Goal: Check status: Check status

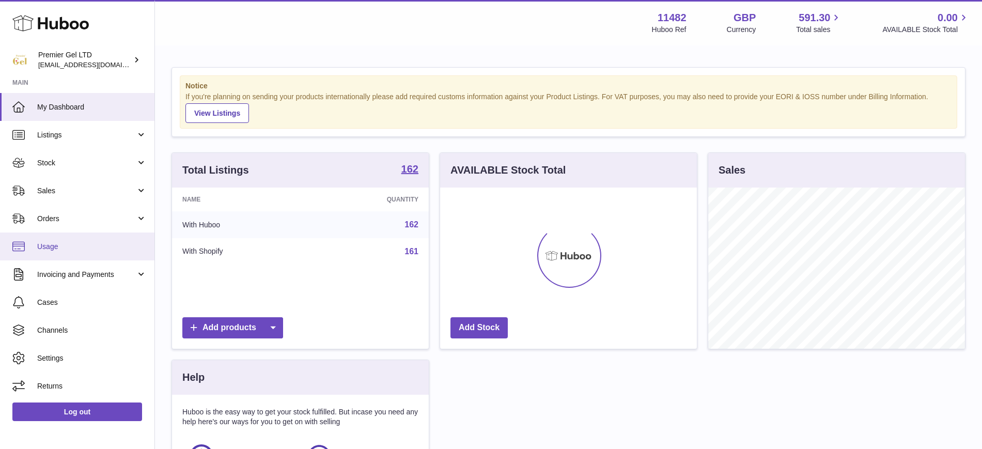
scroll to position [161, 257]
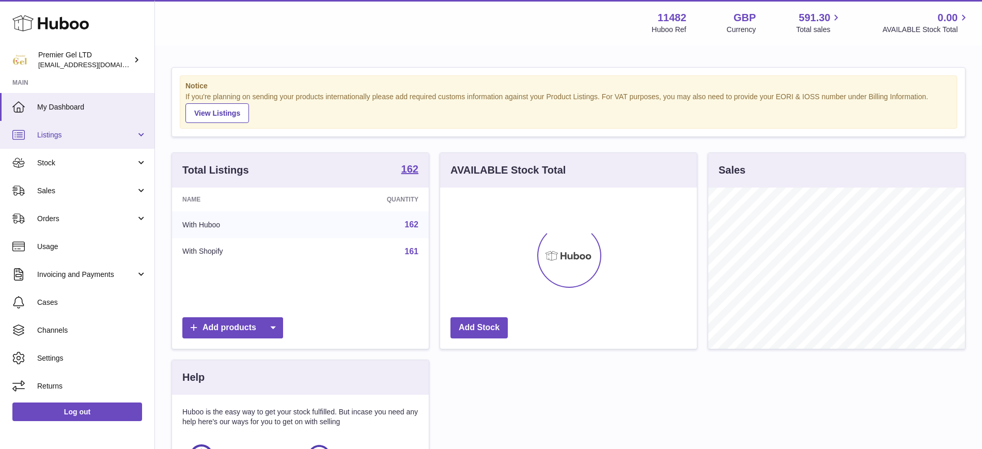
click at [61, 130] on span "Listings" at bounding box center [86, 135] width 99 height 10
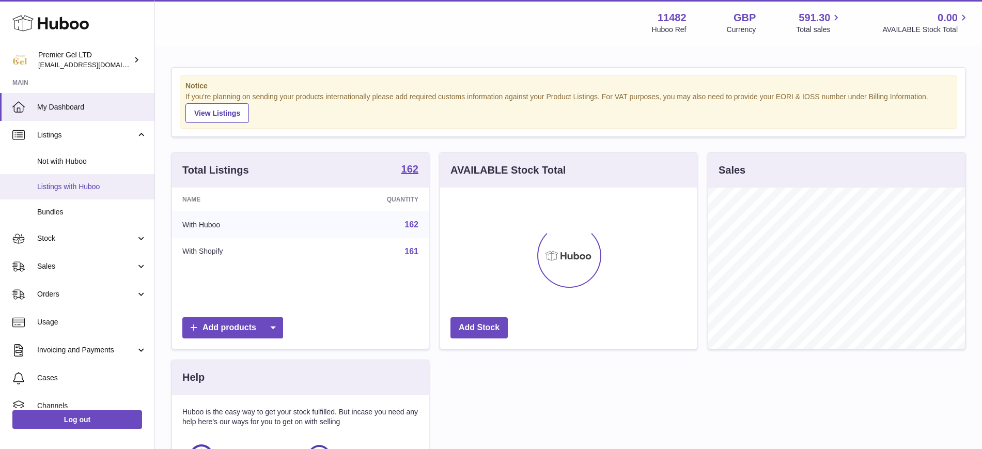
click at [68, 182] on span "Listings with Huboo" at bounding box center [92, 187] width 110 height 10
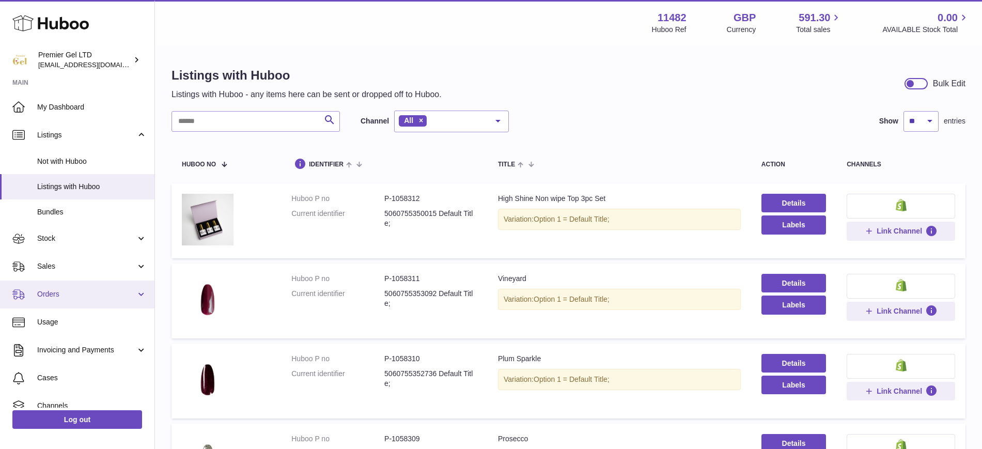
scroll to position [65, 0]
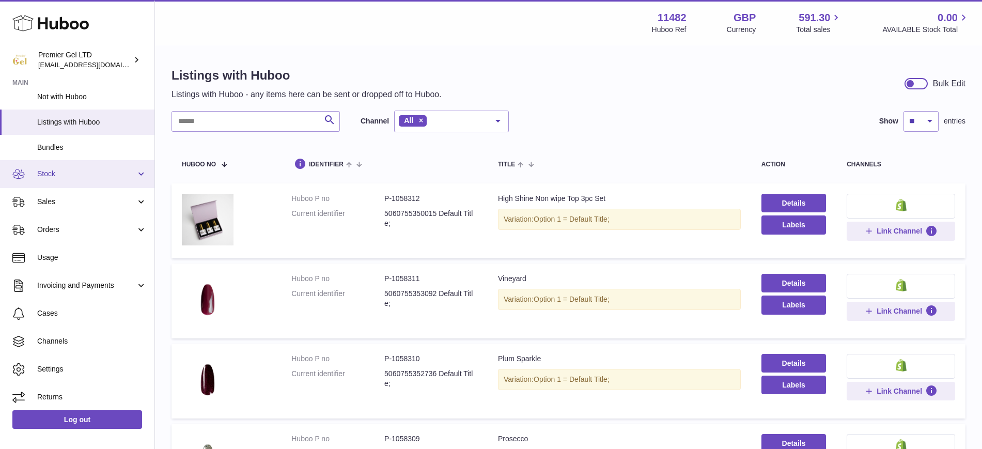
click at [65, 180] on link "Stock" at bounding box center [77, 174] width 155 height 28
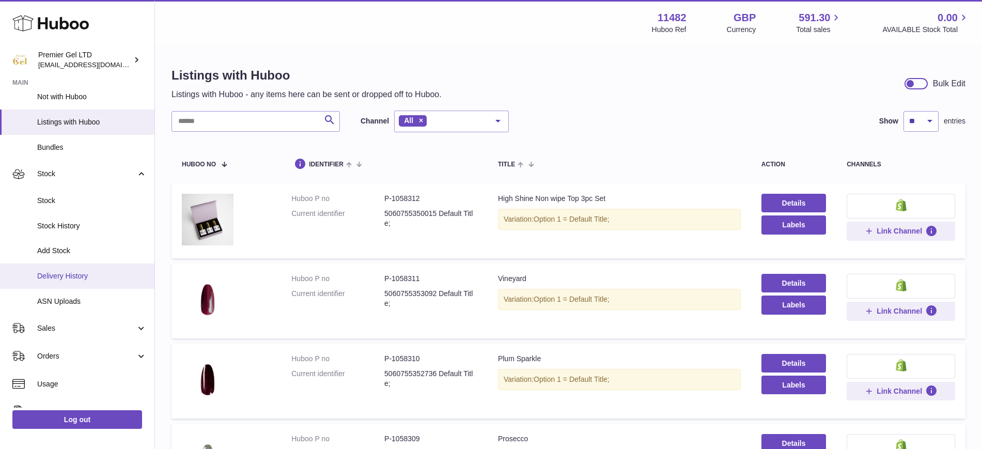
click at [74, 275] on span "Delivery History" at bounding box center [92, 276] width 110 height 10
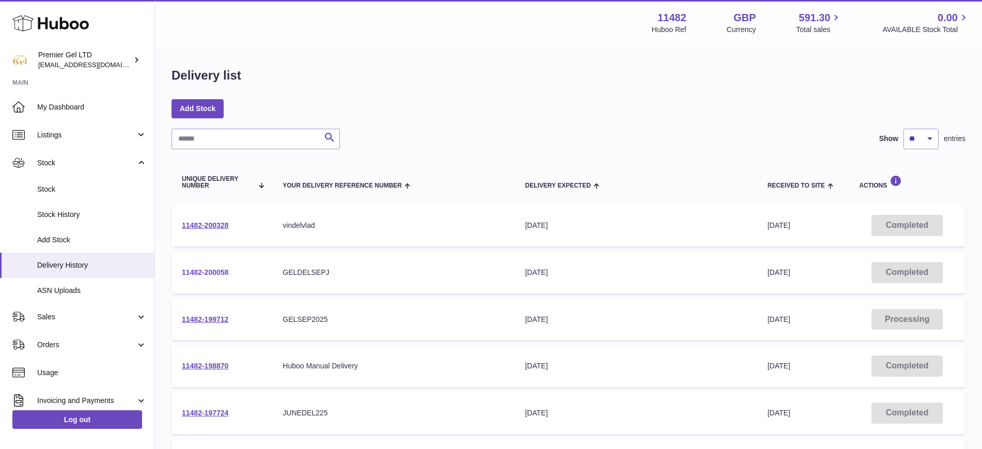
click at [187, 274] on link "11482-200058" at bounding box center [205, 272] width 47 height 8
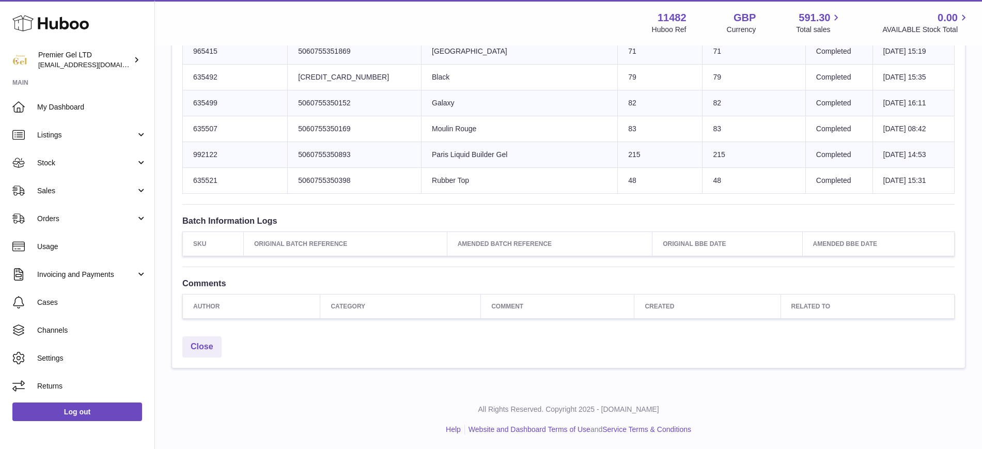
scroll to position [774, 0]
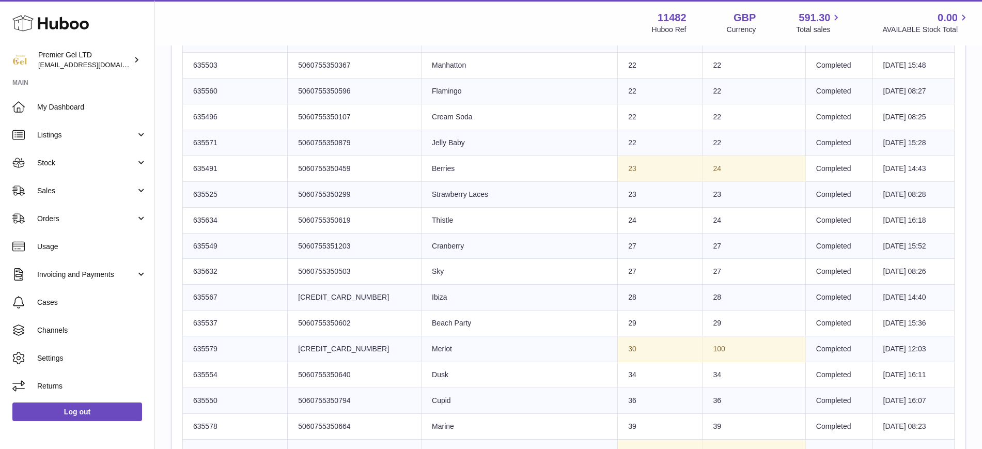
click at [538, 260] on td "Product title Sky" at bounding box center [520, 272] width 196 height 26
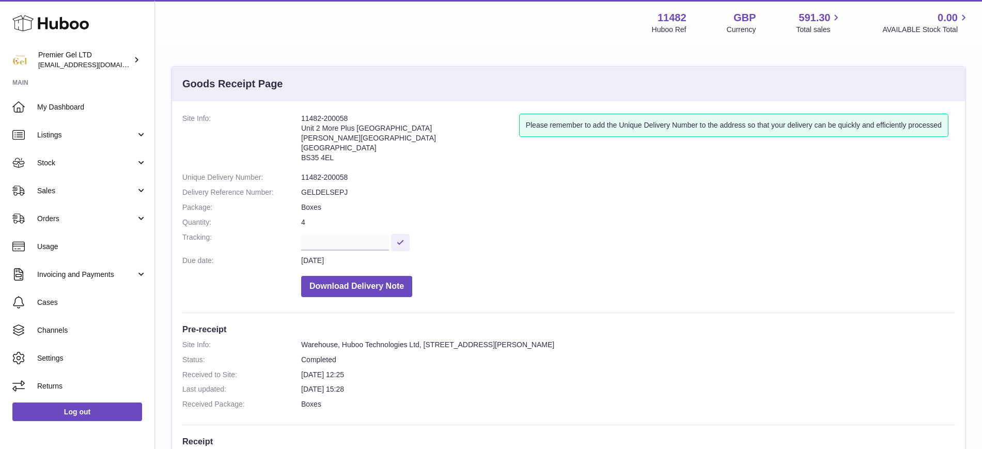
scroll to position [0, 0]
drag, startPoint x: 374, startPoint y: 121, endPoint x: 291, endPoint y: 119, distance: 83.2
click at [291, 119] on dl "Site Info: 11482-200058 Unit 2 More Plus Central Park Hudson Ave Severn Beach B…" at bounding box center [568, 209] width 773 height 189
copy dl "11482-200058"
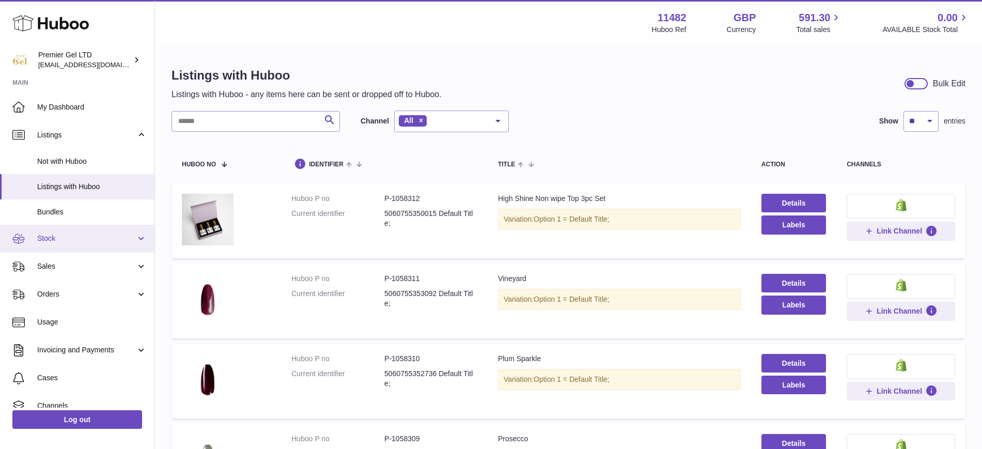
drag, startPoint x: 70, startPoint y: 237, endPoint x: 97, endPoint y: 246, distance: 28.8
click at [70, 237] on span "Stock" at bounding box center [86, 239] width 99 height 10
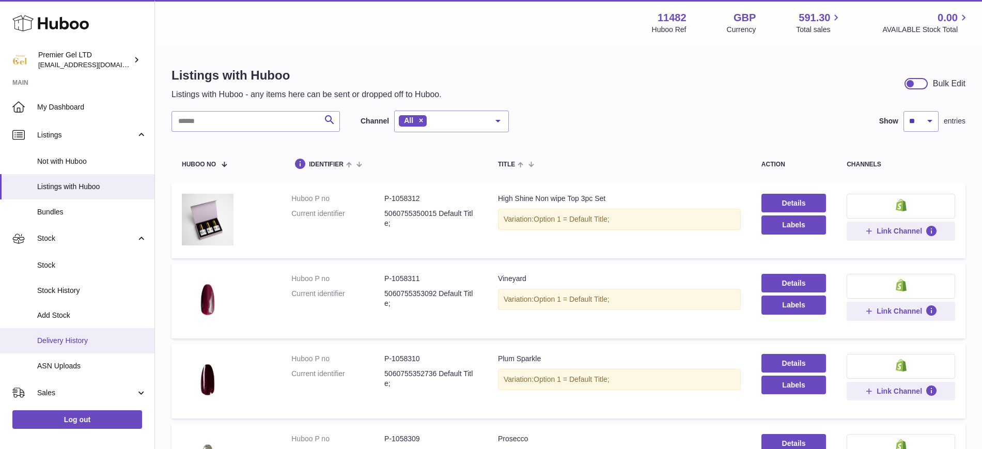
click at [80, 338] on span "Delivery History" at bounding box center [92, 341] width 110 height 10
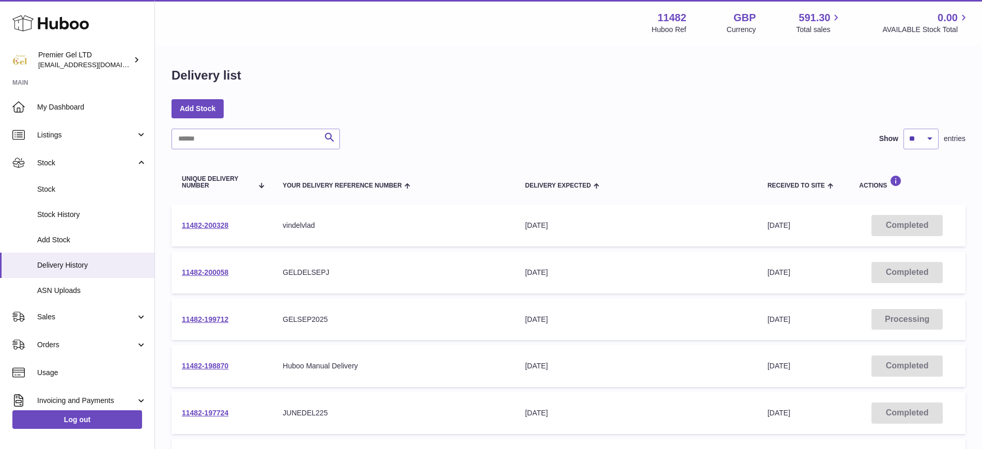
drag, startPoint x: 240, startPoint y: 317, endPoint x: 179, endPoint y: 318, distance: 60.5
click at [179, 318] on td "11482-199712" at bounding box center [222, 320] width 101 height 42
copy link "11482-199712"
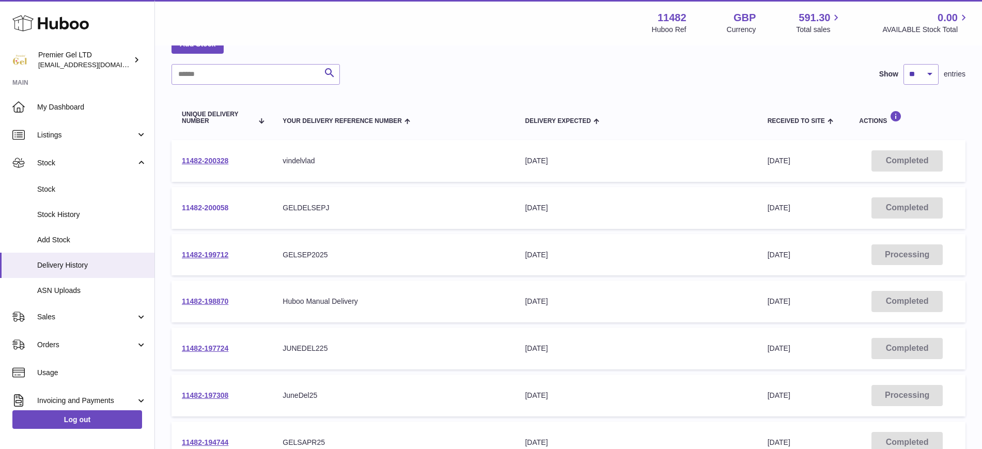
click at [226, 204] on link "11482-200058" at bounding box center [205, 208] width 47 height 8
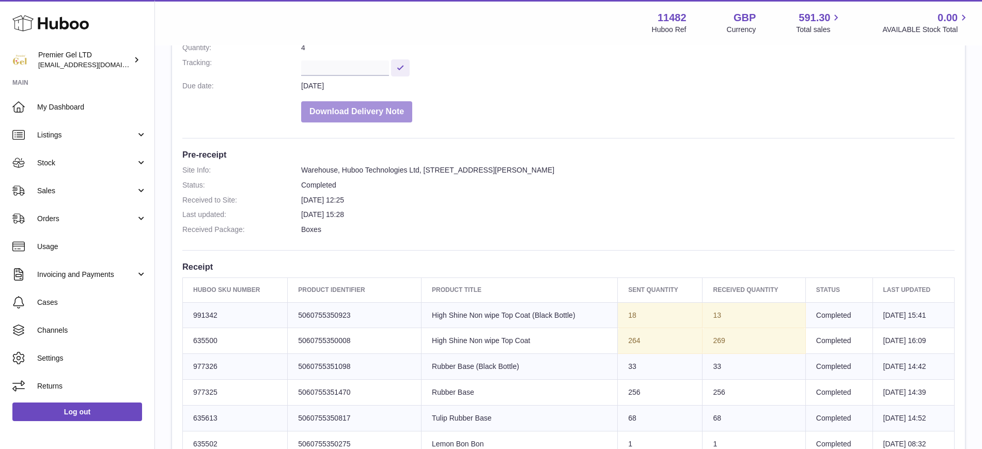
scroll to position [251, 0]
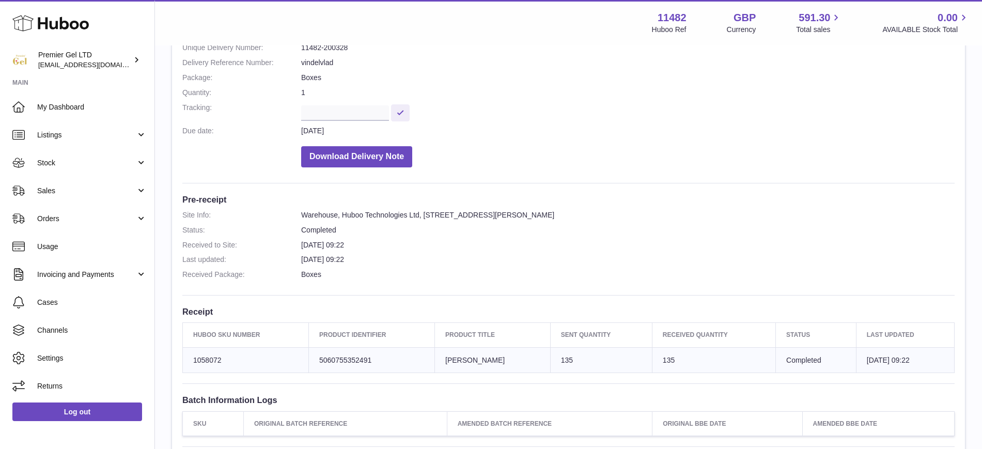
scroll to position [129, 0]
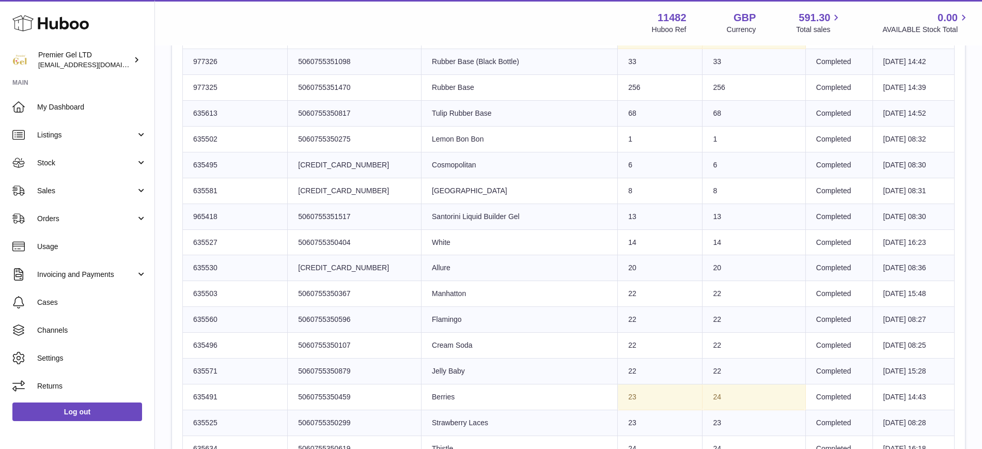
scroll to position [388, 0]
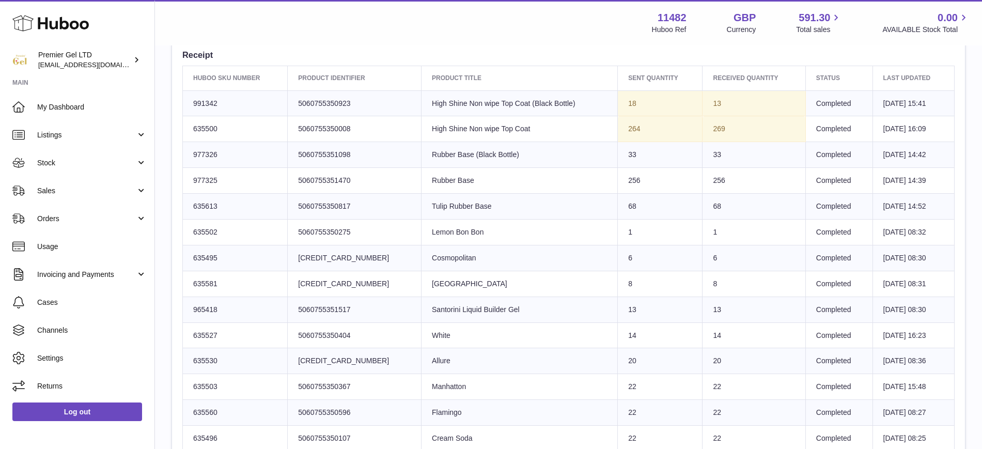
click at [422, 319] on td "Product title Santorini Liquid Builder Gel" at bounding box center [520, 310] width 196 height 26
